Goal: Task Accomplishment & Management: Complete application form

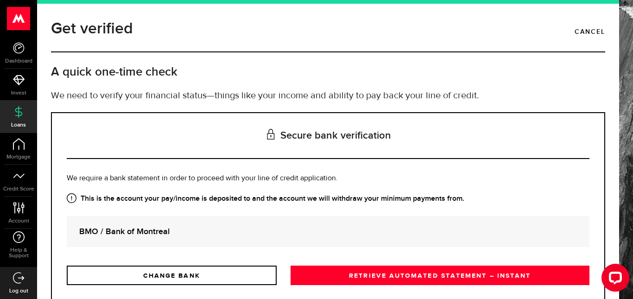
click at [335, 218] on div "BMO / Bank of Montreal" at bounding box center [328, 231] width 523 height 31
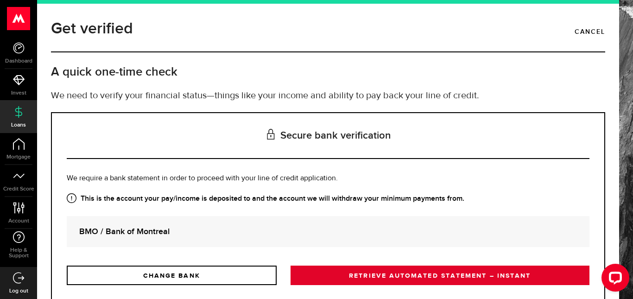
click at [356, 273] on link "RETRIEVE AUTOMATED STATEMENT – INSTANT" at bounding box center [440, 275] width 299 height 19
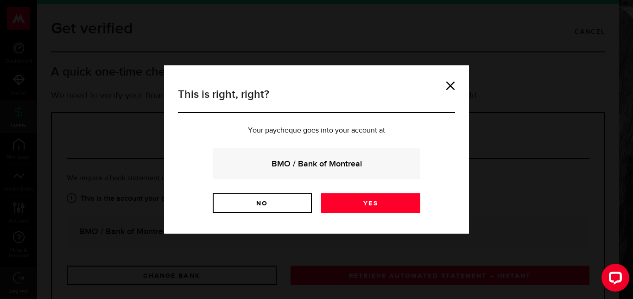
click at [444, 91] on h3 "This is right, right?" at bounding box center [316, 99] width 277 height 27
click at [273, 198] on link "No" at bounding box center [262, 202] width 99 height 19
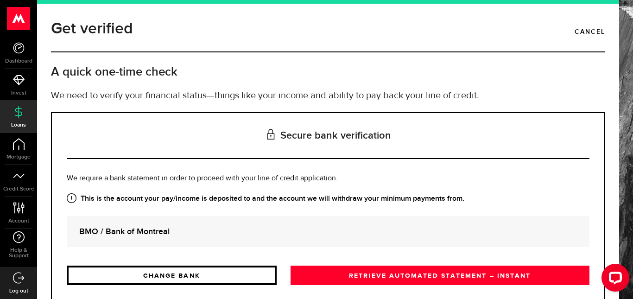
click at [239, 271] on link "CHANGE BANK" at bounding box center [172, 275] width 210 height 19
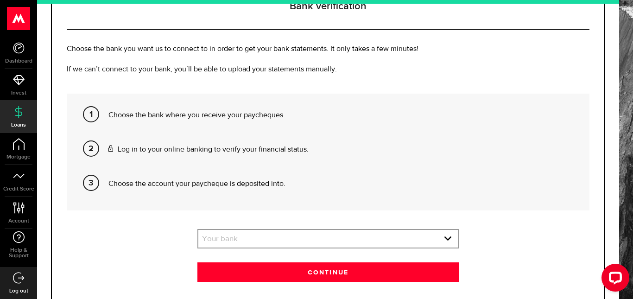
scroll to position [134, 0]
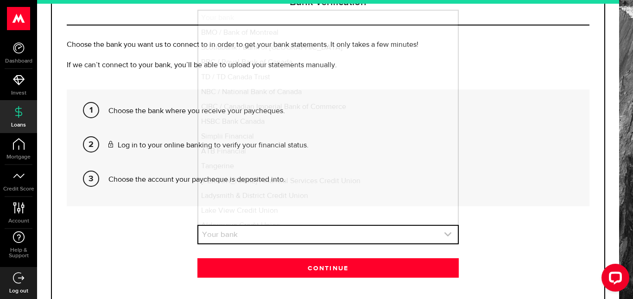
click at [322, 231] on link "expand select" at bounding box center [328, 235] width 260 height 18
click at [314, 235] on link "expand select" at bounding box center [328, 235] width 260 height 18
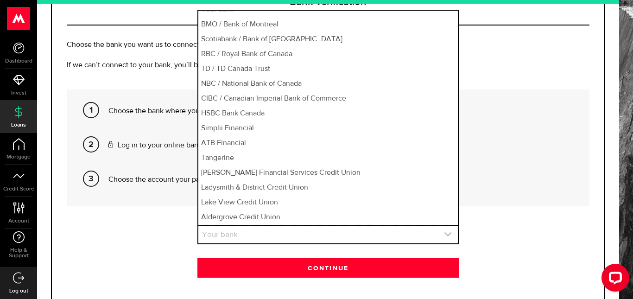
scroll to position [127, 0]
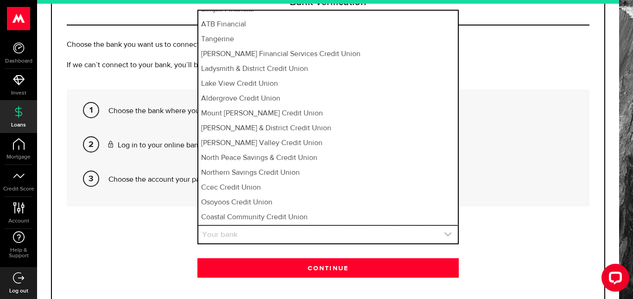
click at [445, 232] on icon "expand select" at bounding box center [448, 234] width 8 height 8
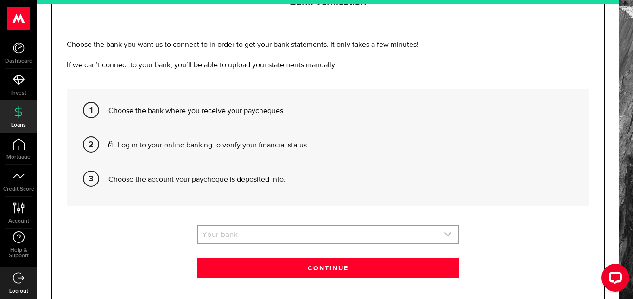
click at [445, 232] on icon "expand select" at bounding box center [448, 234] width 8 height 8
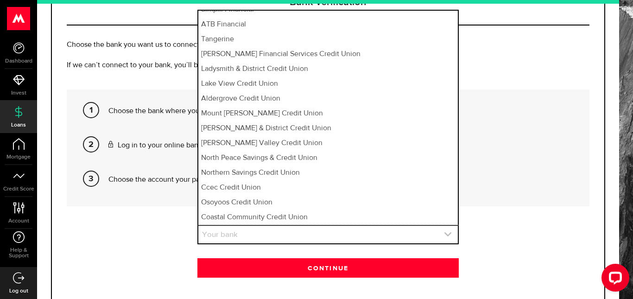
click at [445, 232] on icon "expand select" at bounding box center [448, 234] width 8 height 8
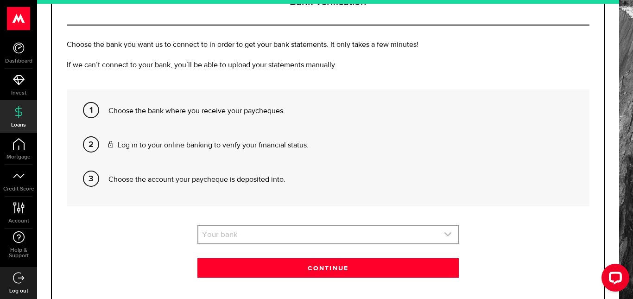
click at [445, 232] on icon "expand select" at bounding box center [448, 234] width 8 height 8
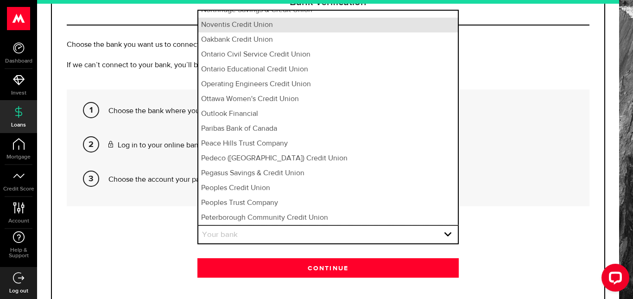
scroll to position [5503, 0]
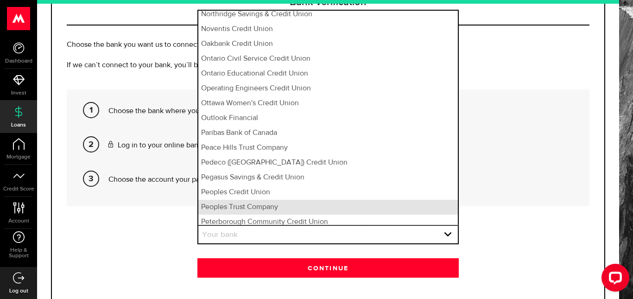
click at [271, 200] on li "Peoples Trust Company" at bounding box center [328, 207] width 260 height 15
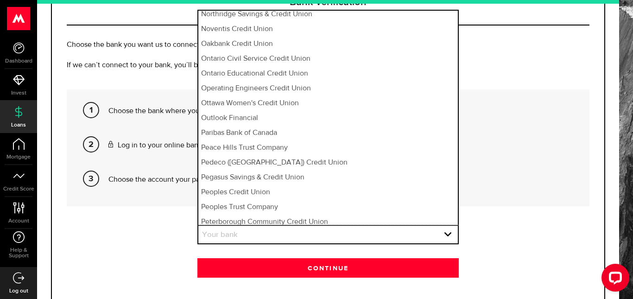
select select "88"
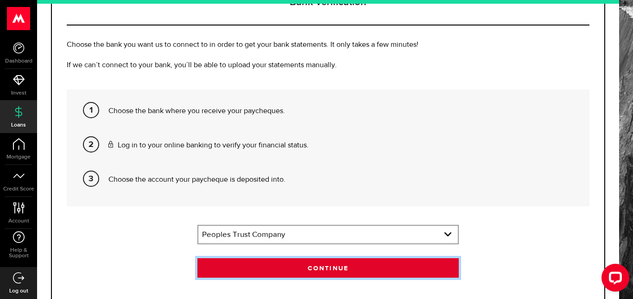
click at [282, 266] on button "Continue" at bounding box center [327, 267] width 261 height 19
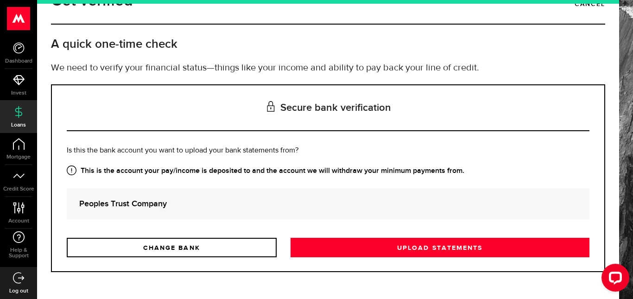
scroll to position [0, 0]
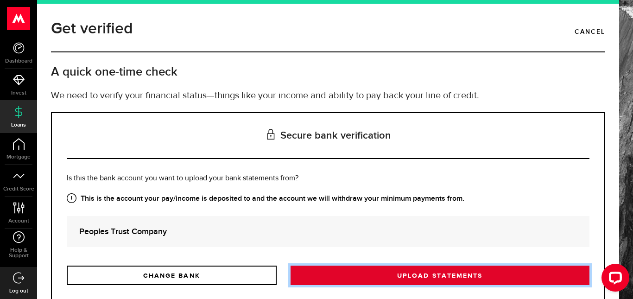
click at [443, 271] on link "Upload statements" at bounding box center [440, 275] width 299 height 19
